Goal: Transaction & Acquisition: Obtain resource

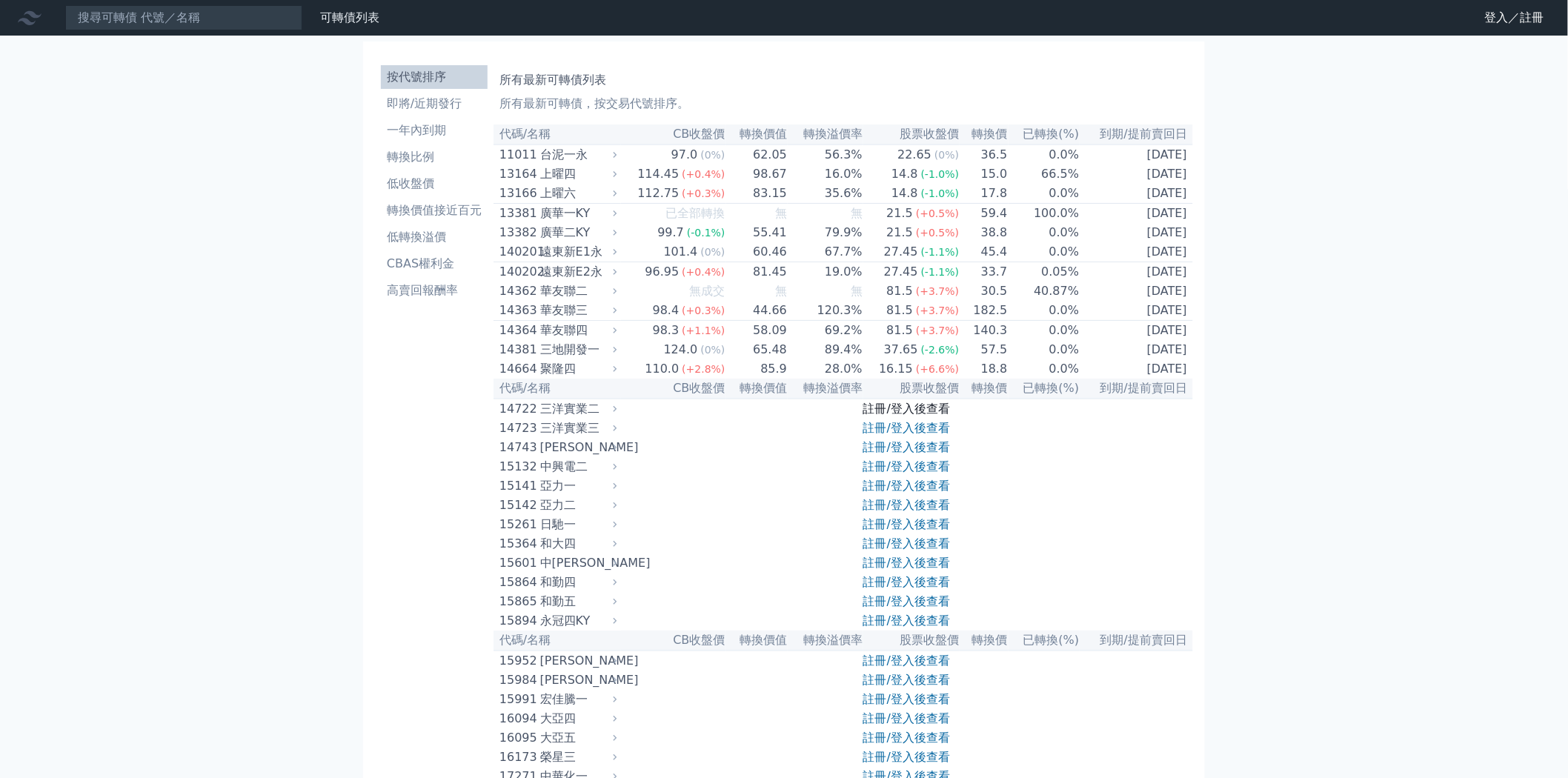
click at [938, 415] on link "註冊/登入後查看" at bounding box center [906, 408] width 86 height 14
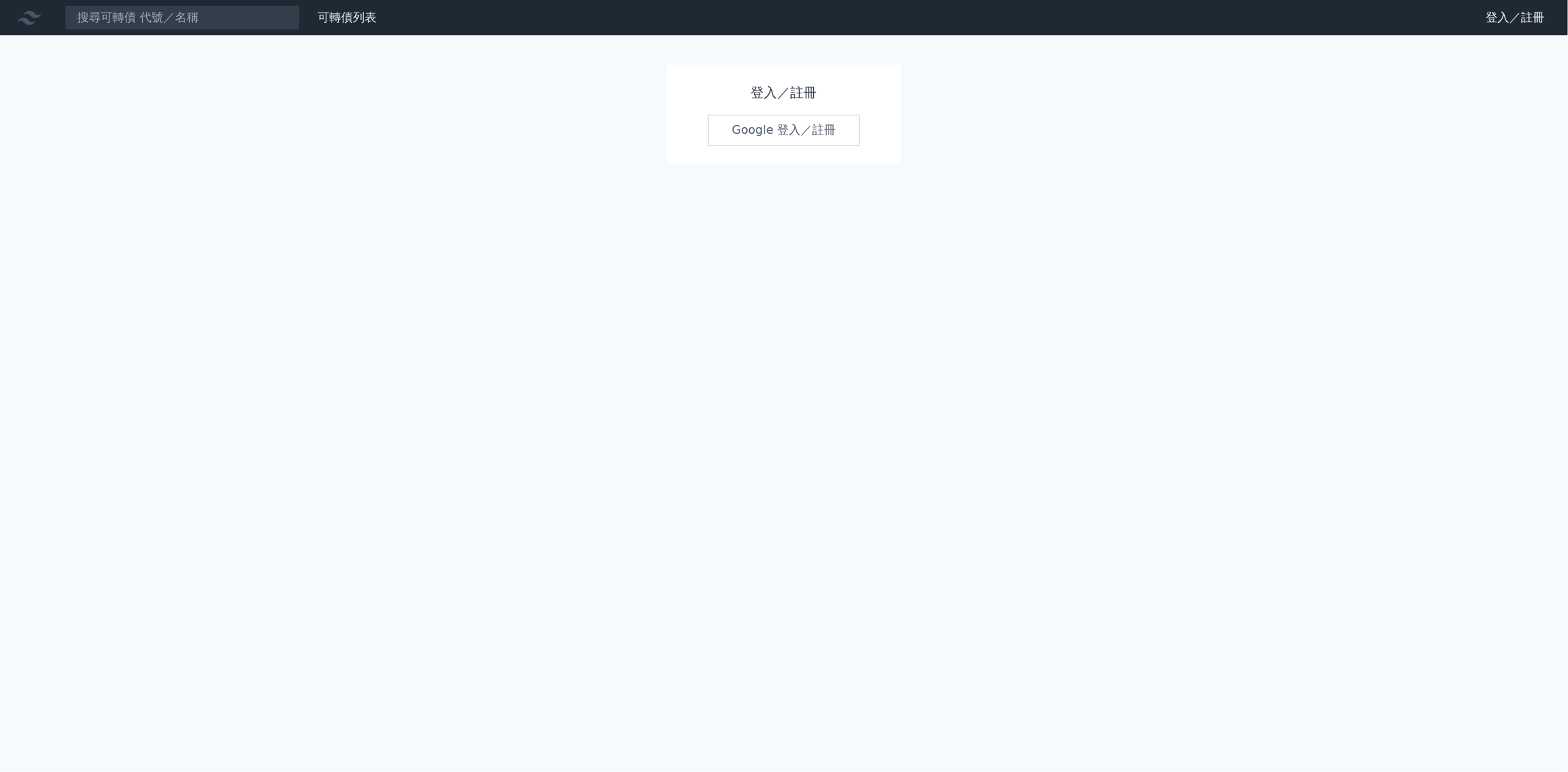
click at [797, 135] on link "Google 登入／註冊" at bounding box center [784, 130] width 153 height 31
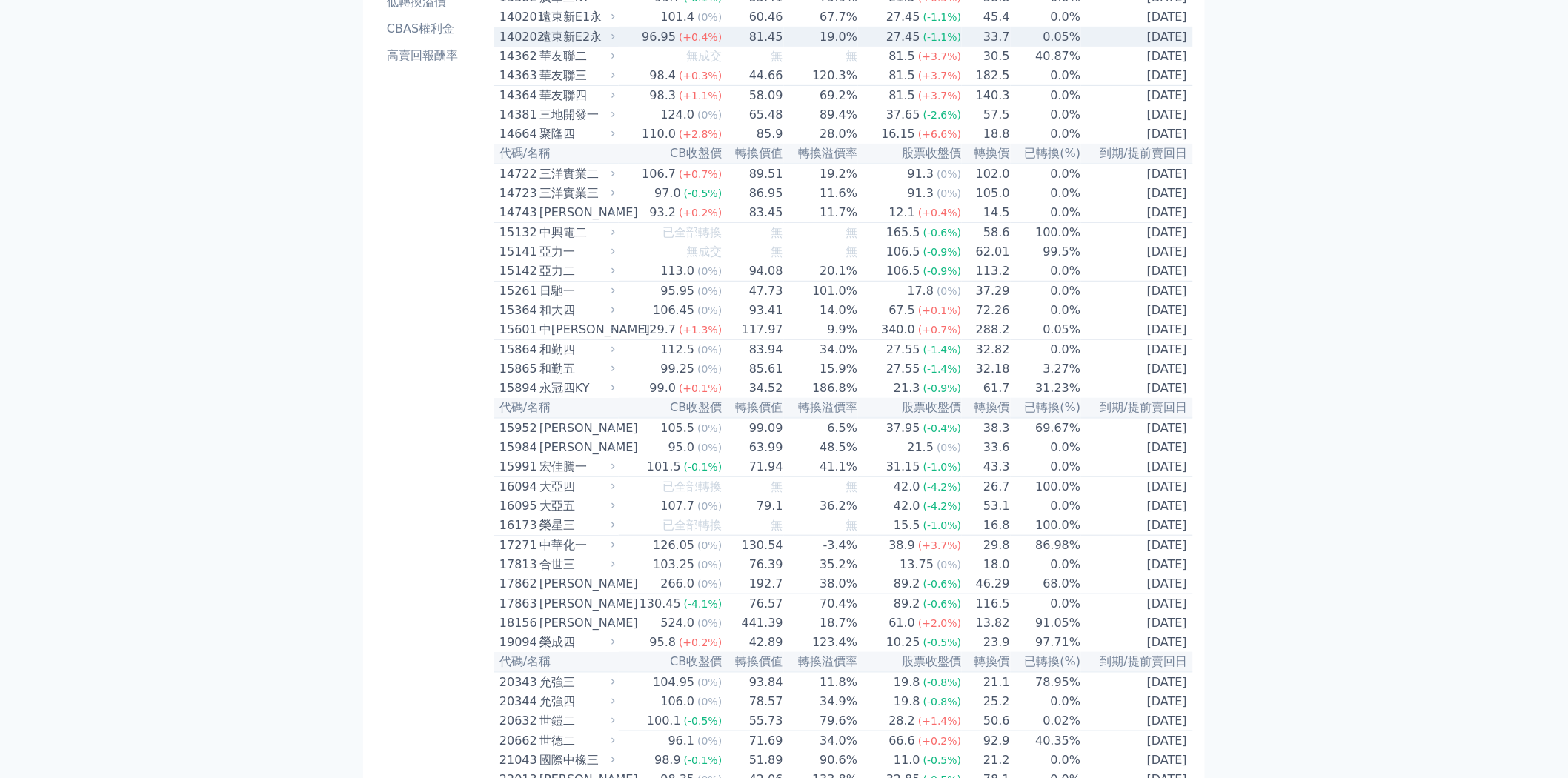
scroll to position [411, 0]
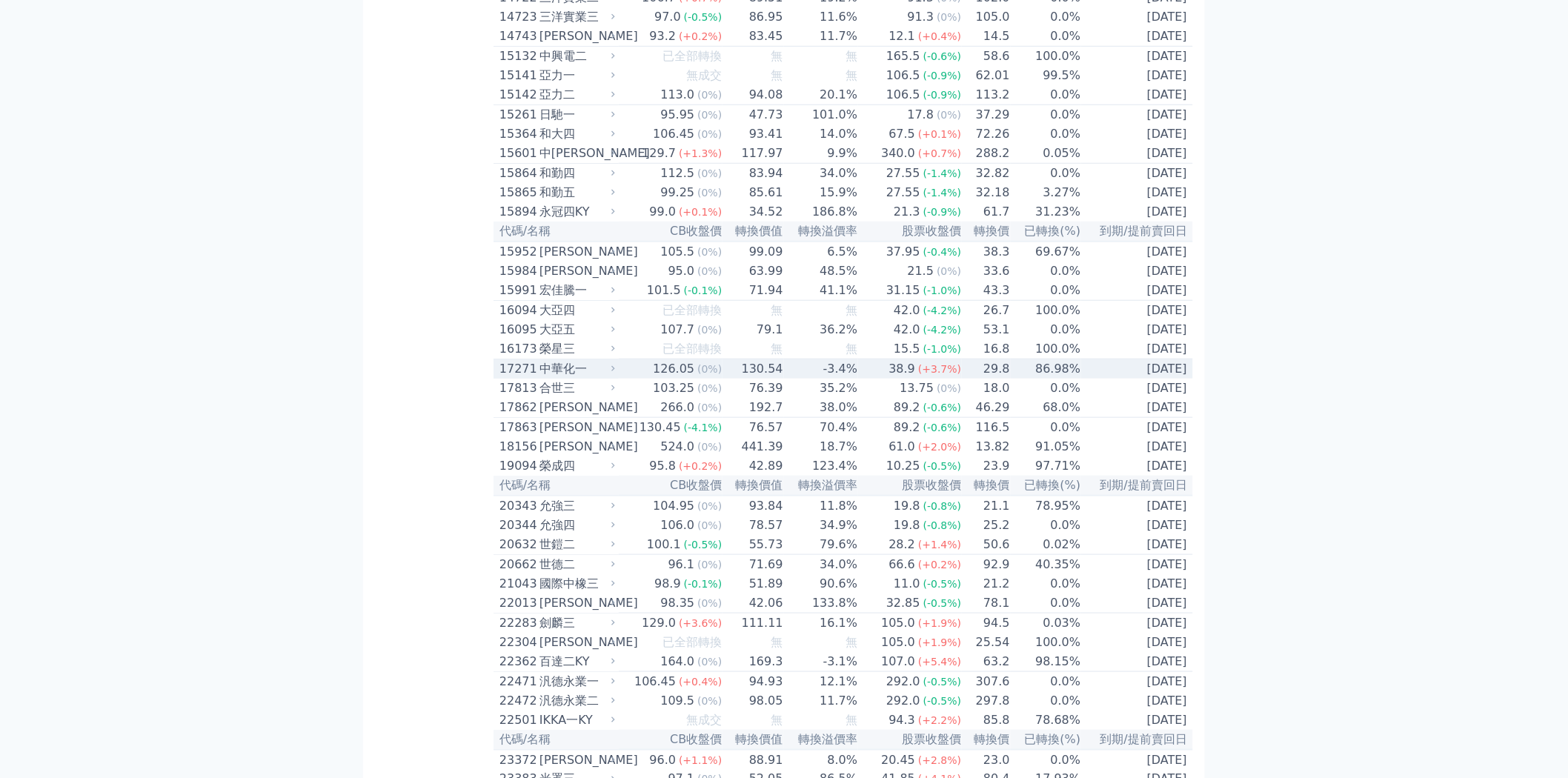
click at [836, 379] on td "-3.4%" at bounding box center [821, 369] width 74 height 20
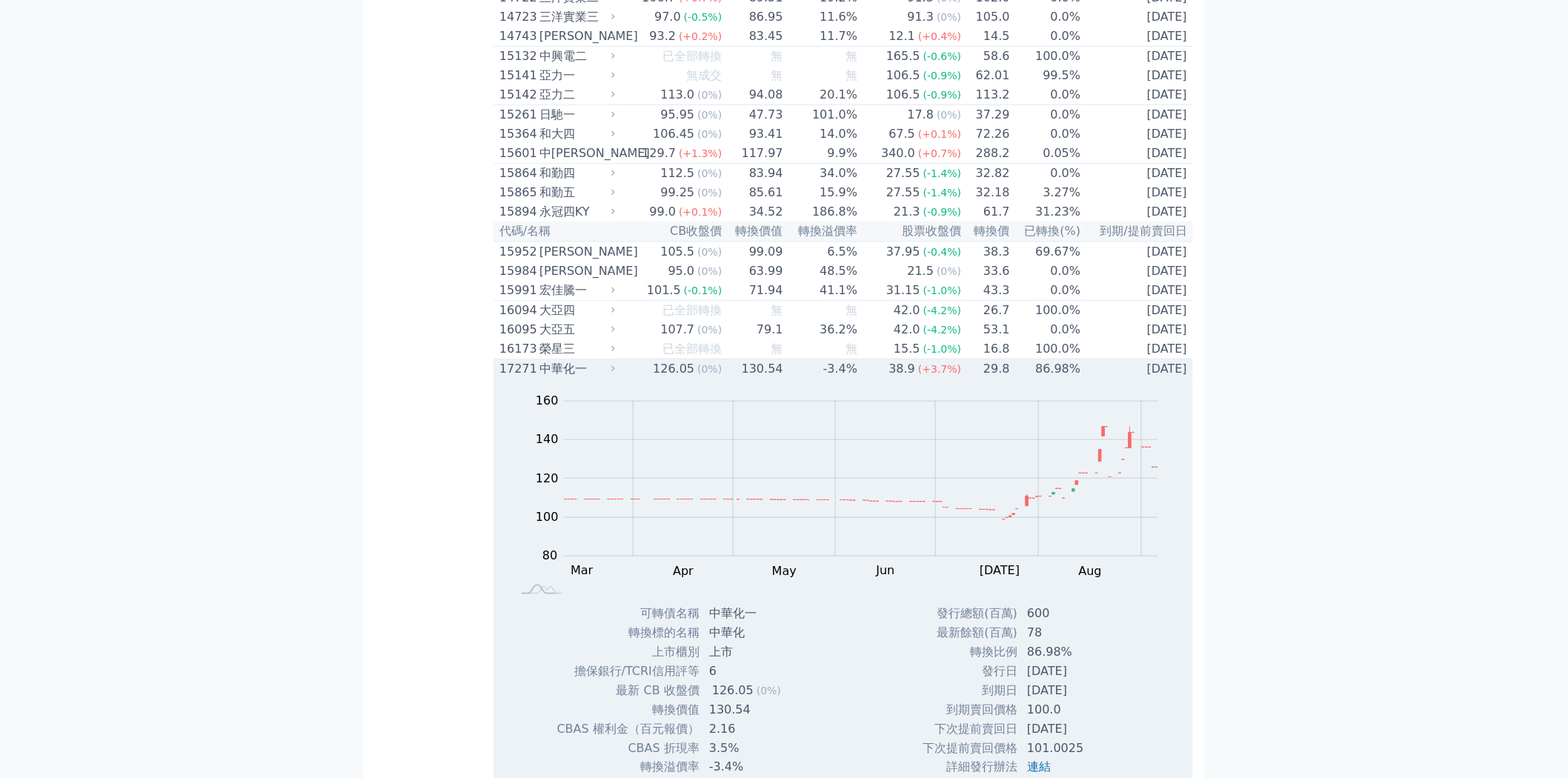
click at [886, 379] on td "38.9 (+3.7%)" at bounding box center [910, 369] width 104 height 20
